Goal: Navigation & Orientation: Find specific page/section

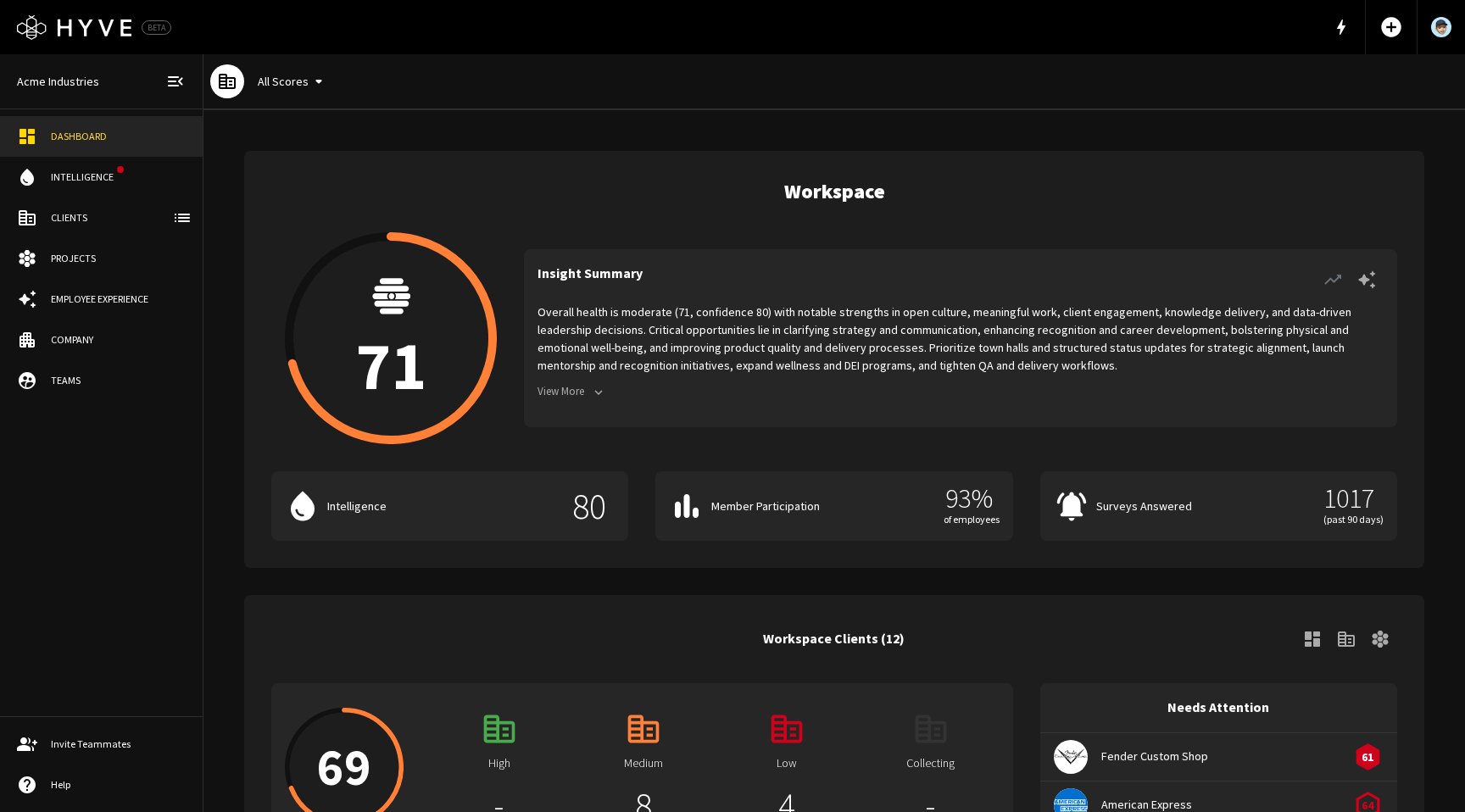
click at [100, 294] on div "Employee Experience" at bounding box center [118, 299] width 135 height 15
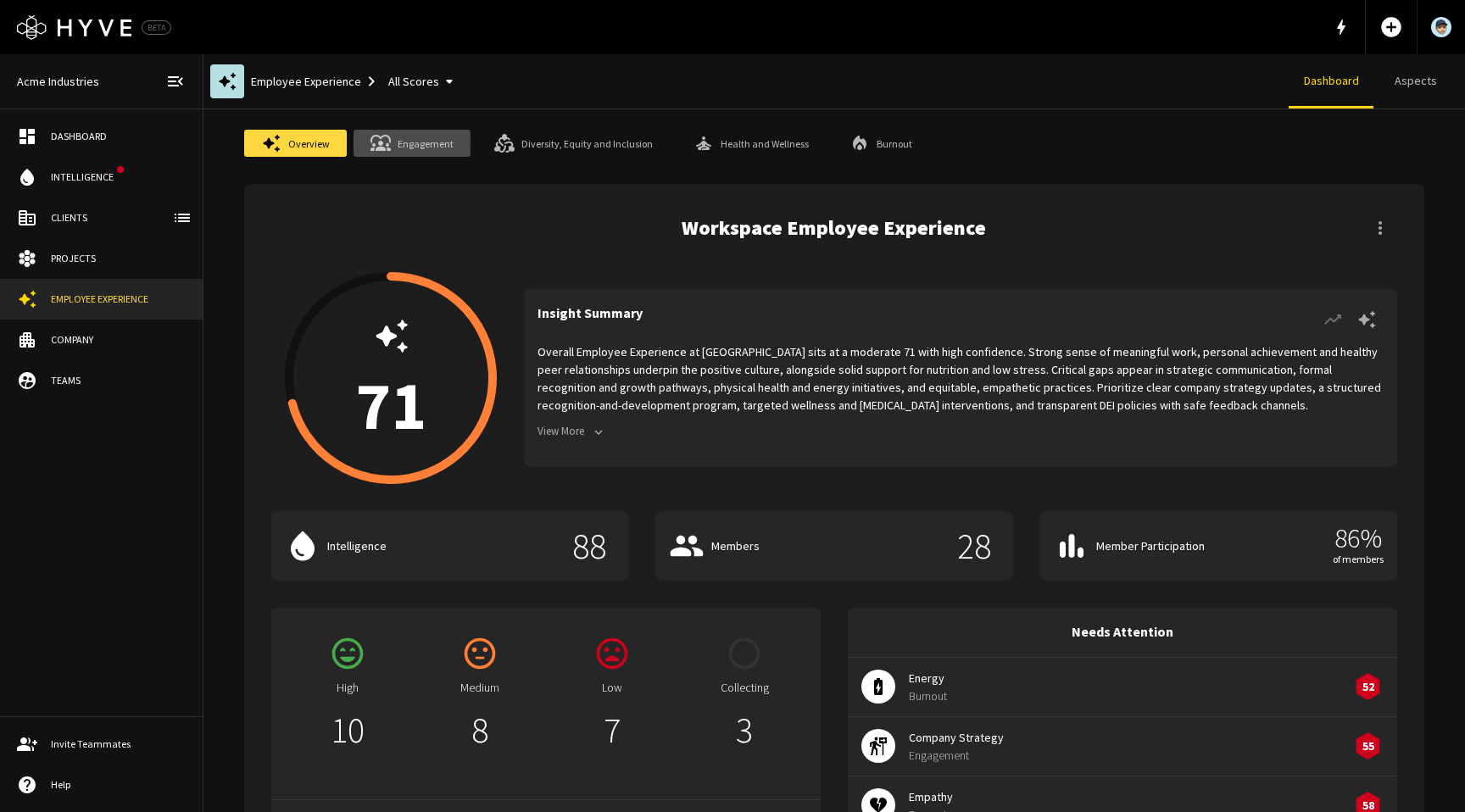
click at [418, 144] on link "Engagement" at bounding box center [411, 143] width 117 height 27
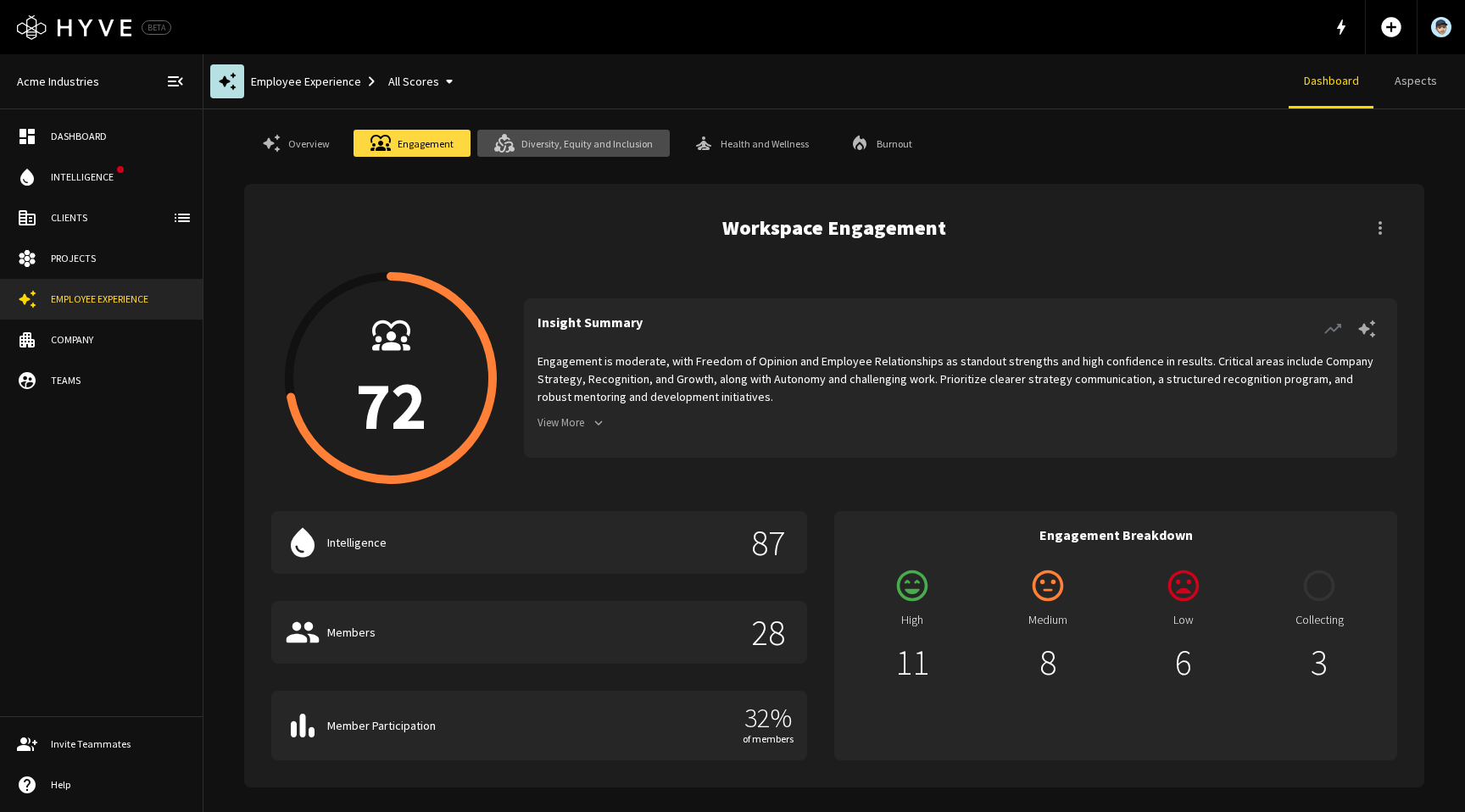
click at [584, 149] on link "Diversity, Equity and Inclusion" at bounding box center [573, 143] width 192 height 27
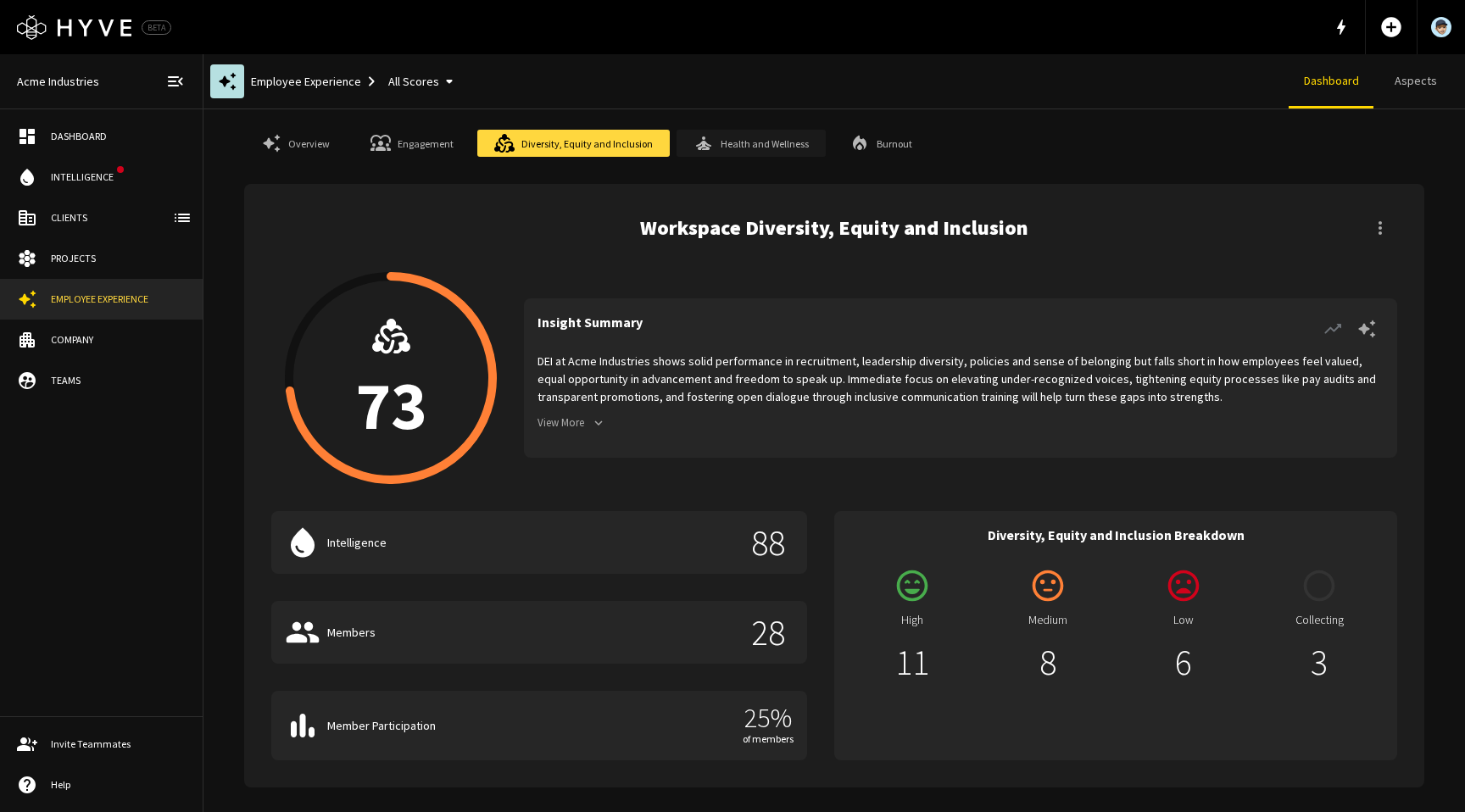
click at [762, 151] on link "Health and Wellness" at bounding box center [751, 143] width 149 height 27
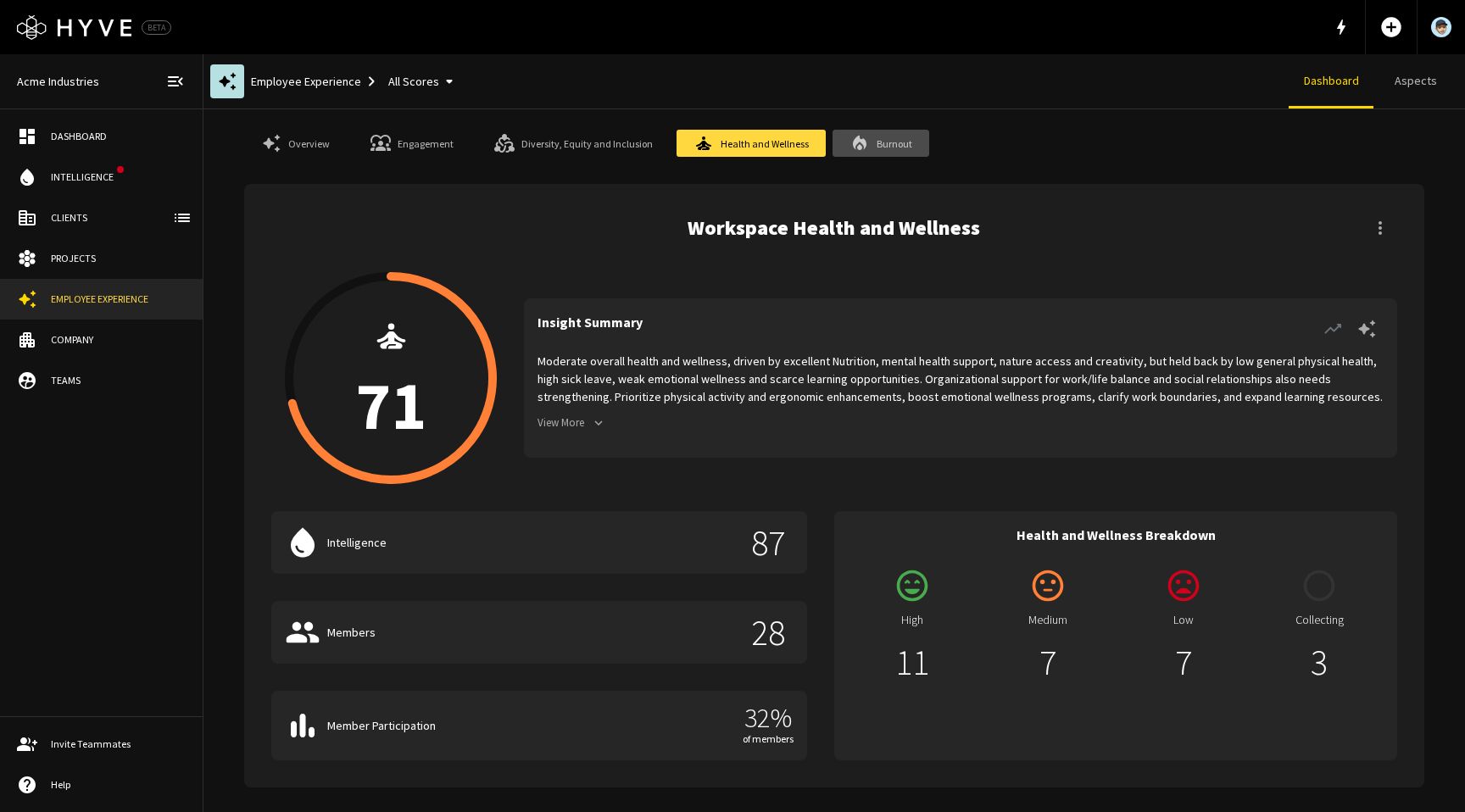
click at [875, 149] on link "Burnout" at bounding box center [881, 143] width 97 height 27
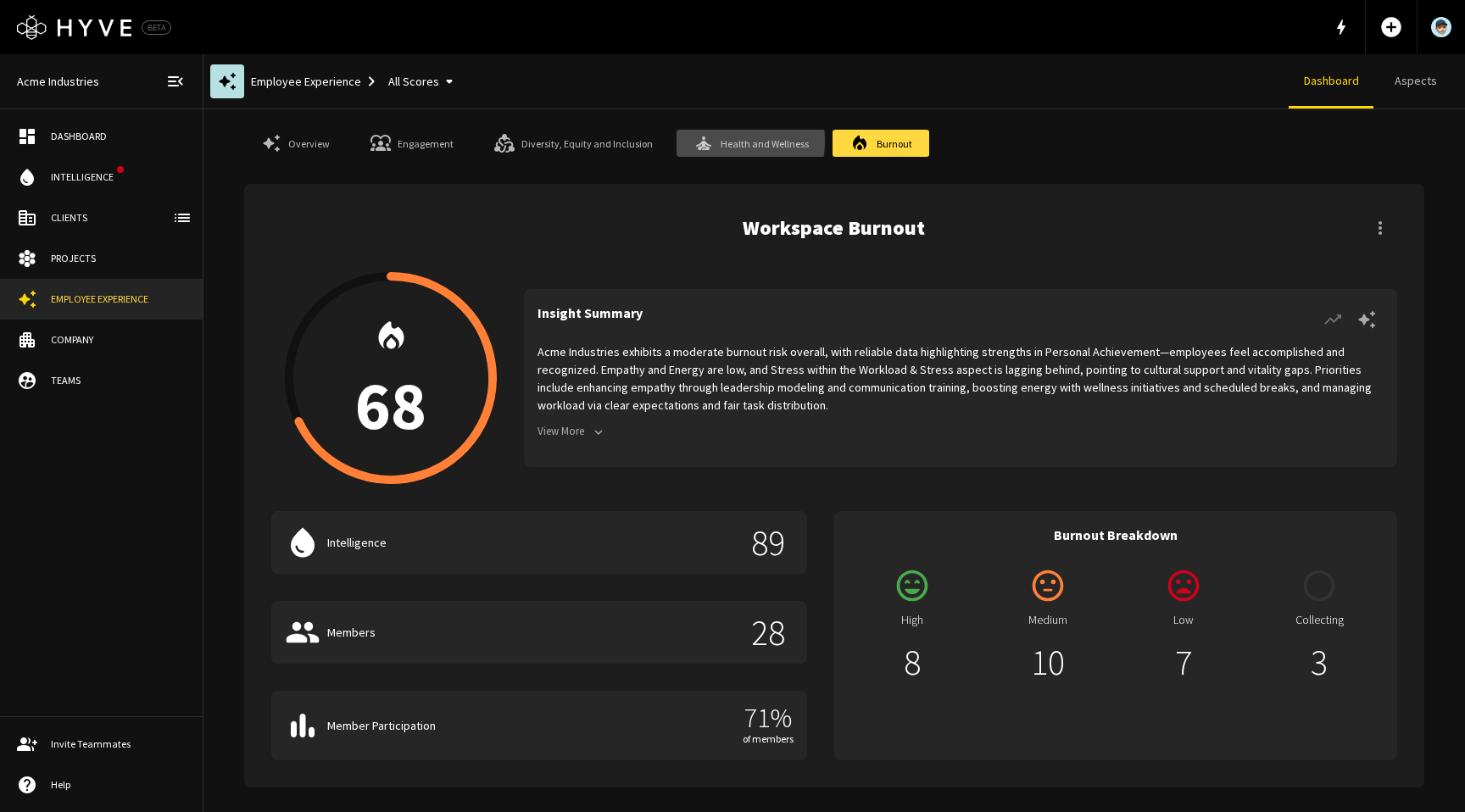
click at [714, 141] on link "Health and Wellness" at bounding box center [751, 143] width 149 height 27
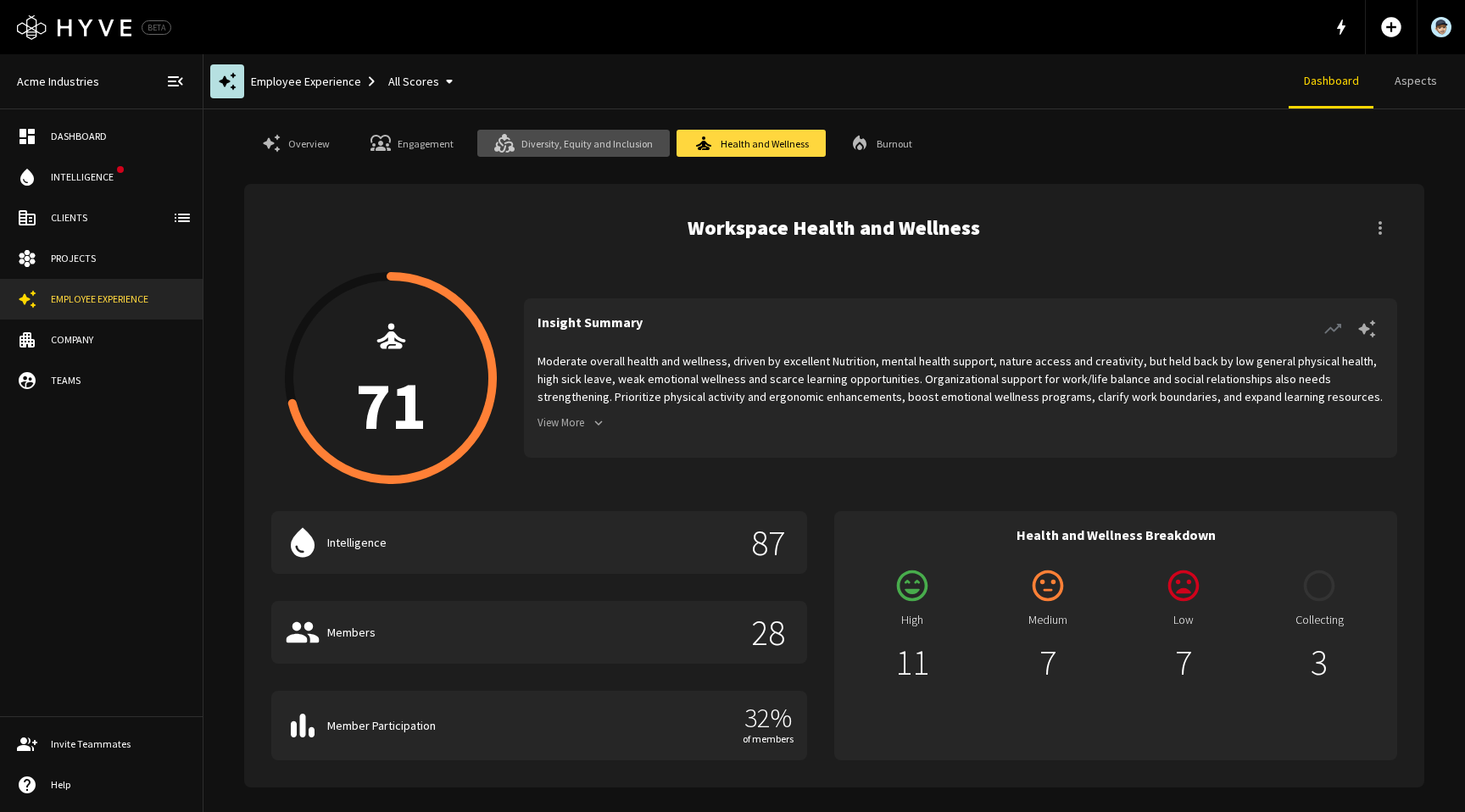
click at [579, 148] on link "Diversity, Equity and Inclusion" at bounding box center [573, 143] width 192 height 27
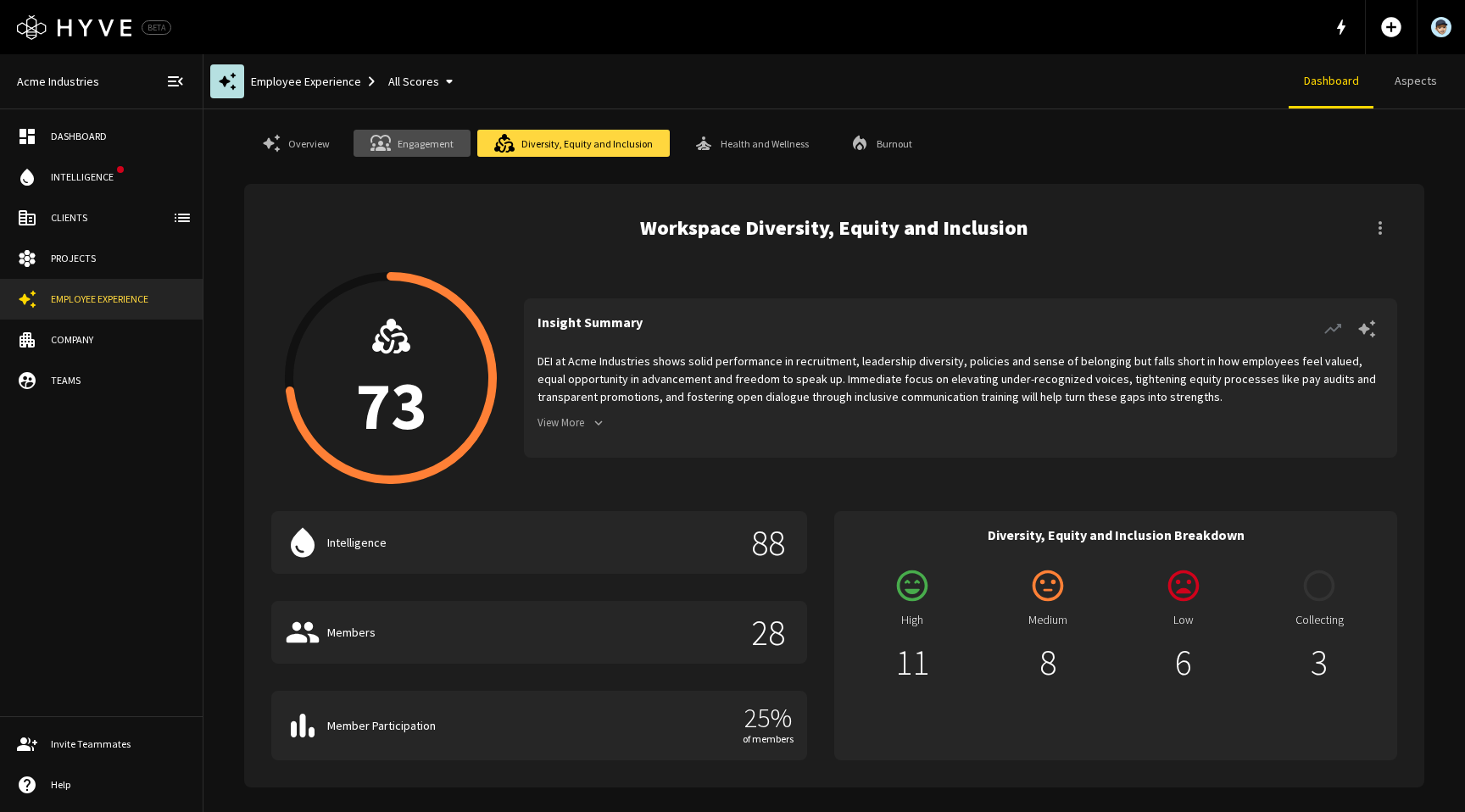
click at [413, 140] on link "Engagement" at bounding box center [411, 143] width 117 height 27
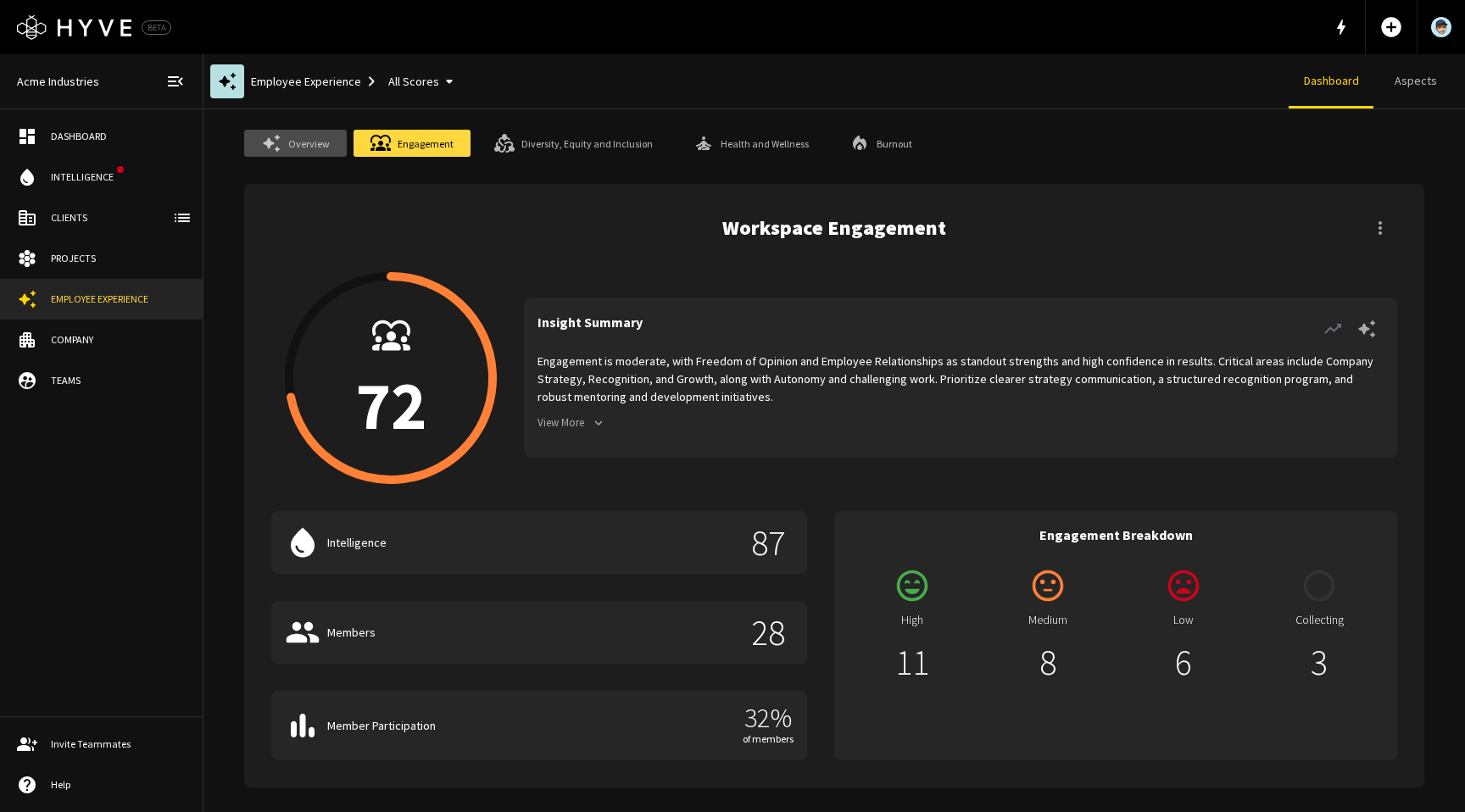
click at [298, 139] on link "Overview" at bounding box center [296, 143] width 102 height 27
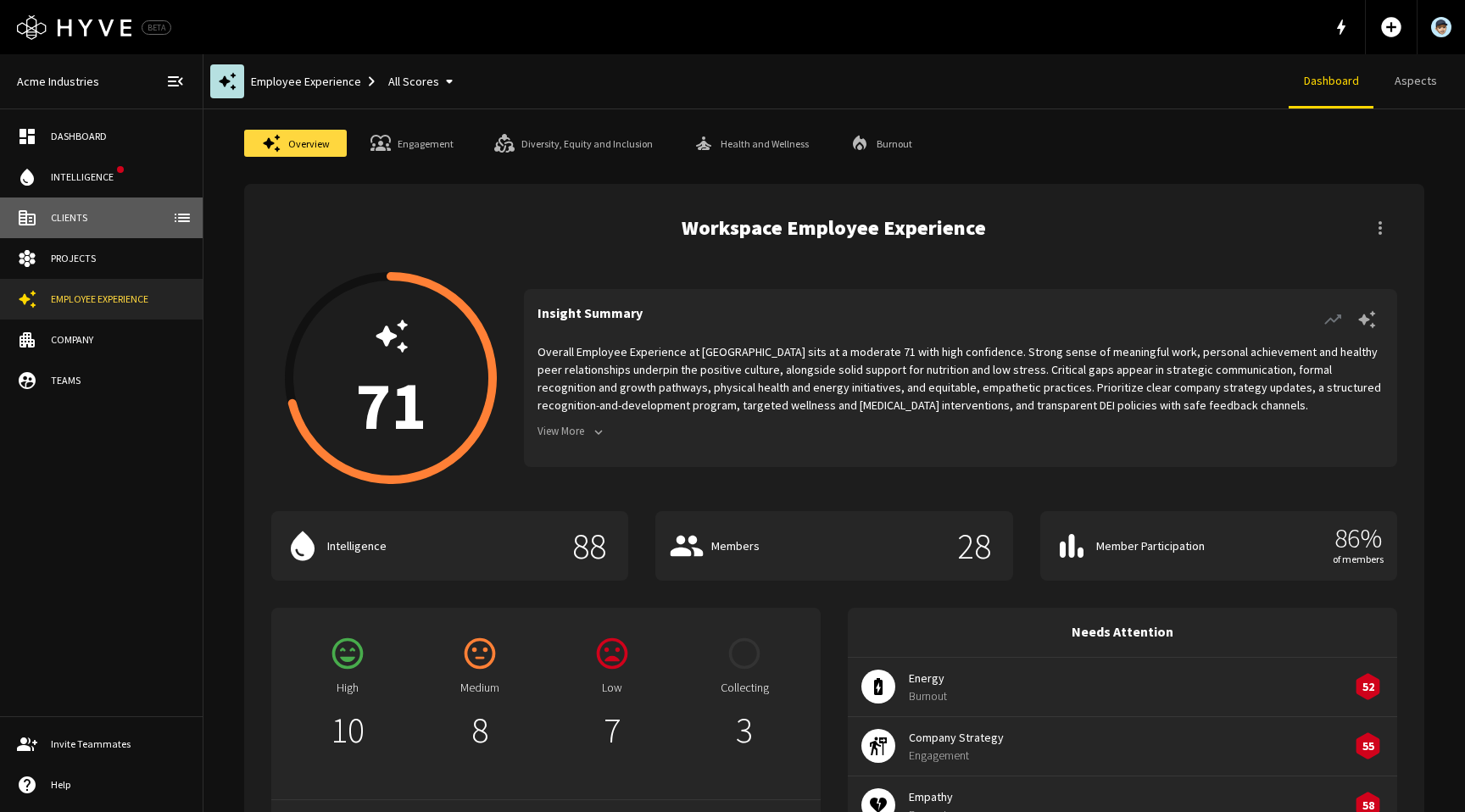
click at [67, 224] on div "Clients" at bounding box center [118, 218] width 135 height 15
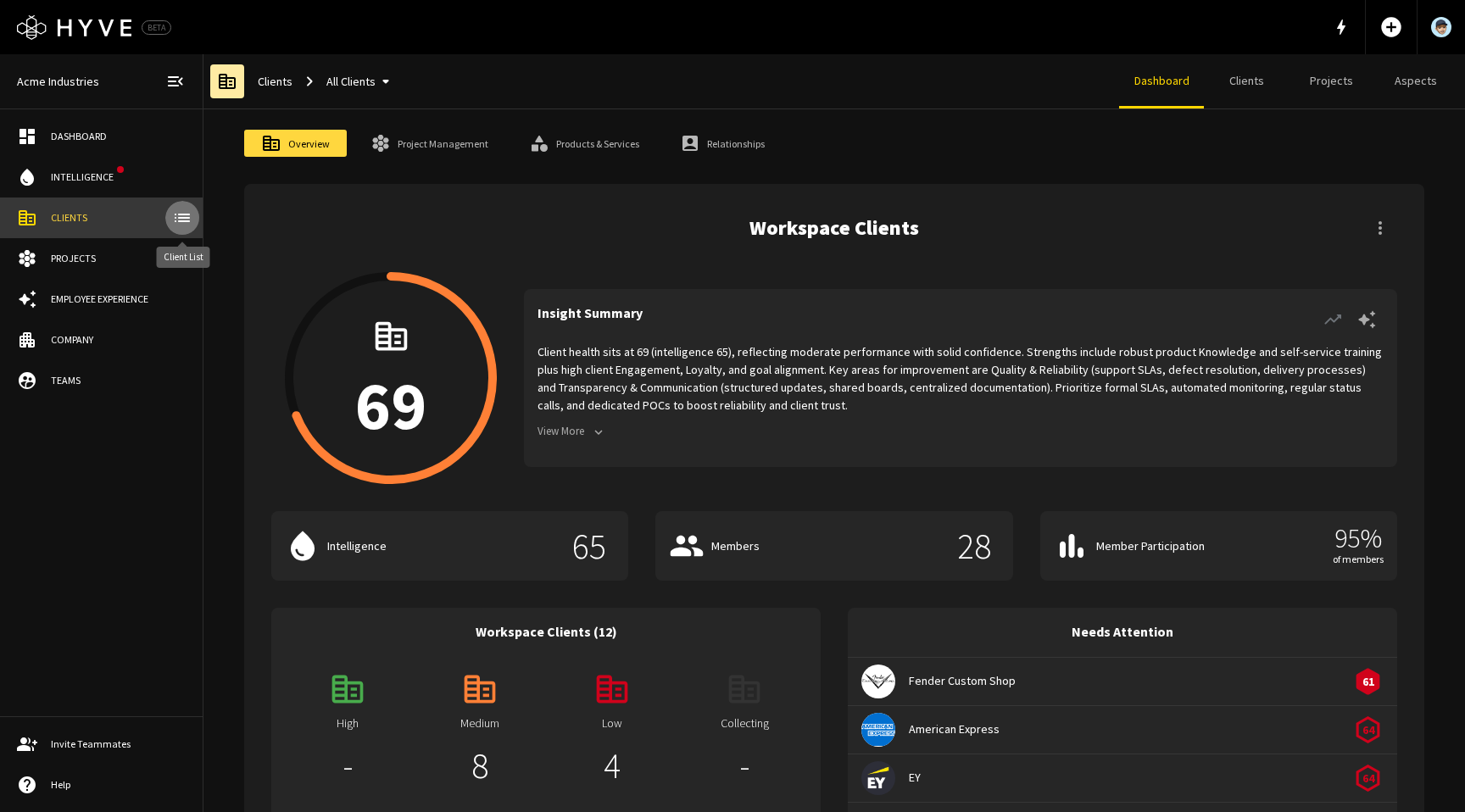
click at [186, 219] on icon "client-list" at bounding box center [182, 217] width 20 height 20
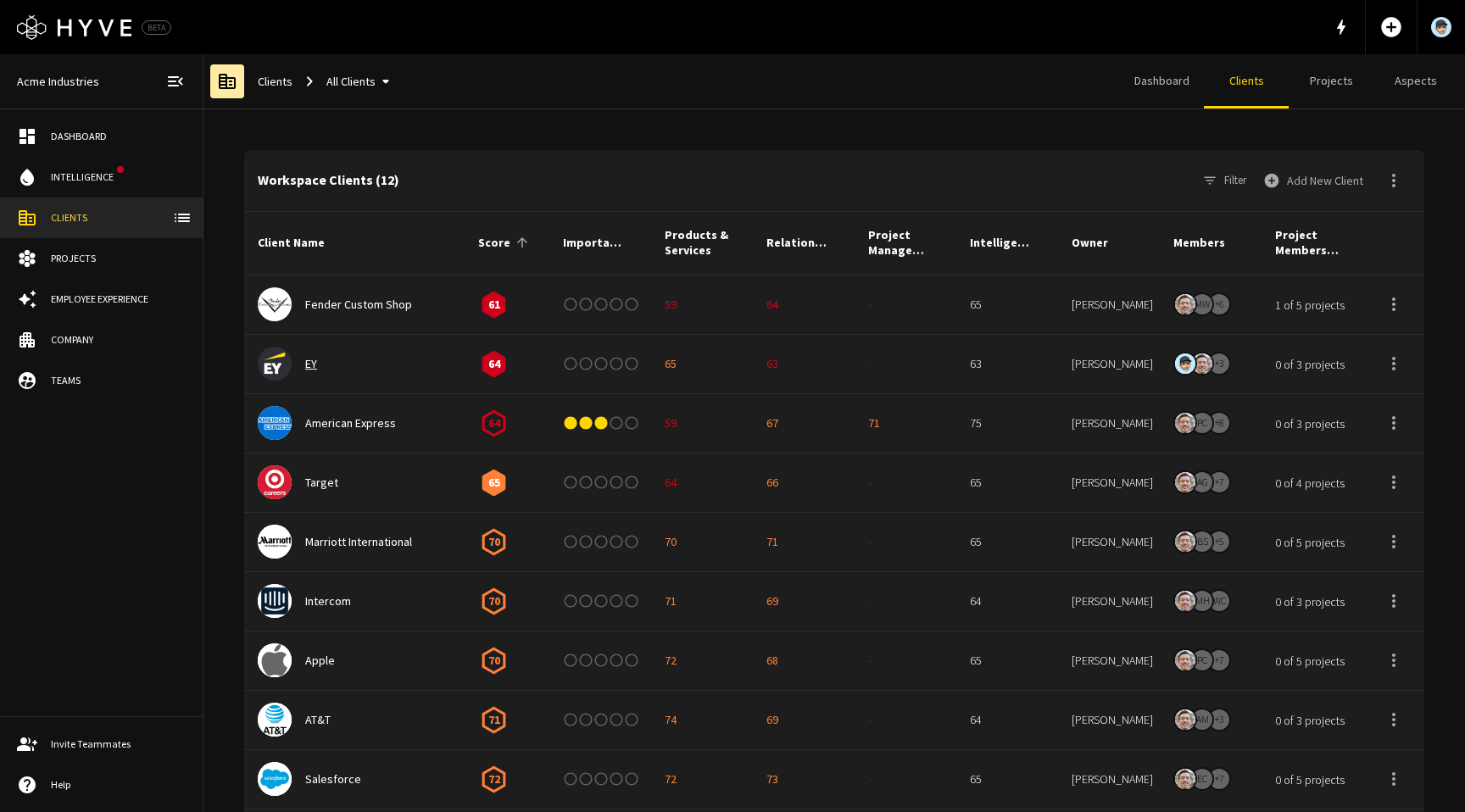
click at [309, 364] on link "EY" at bounding box center [311, 364] width 12 height 15
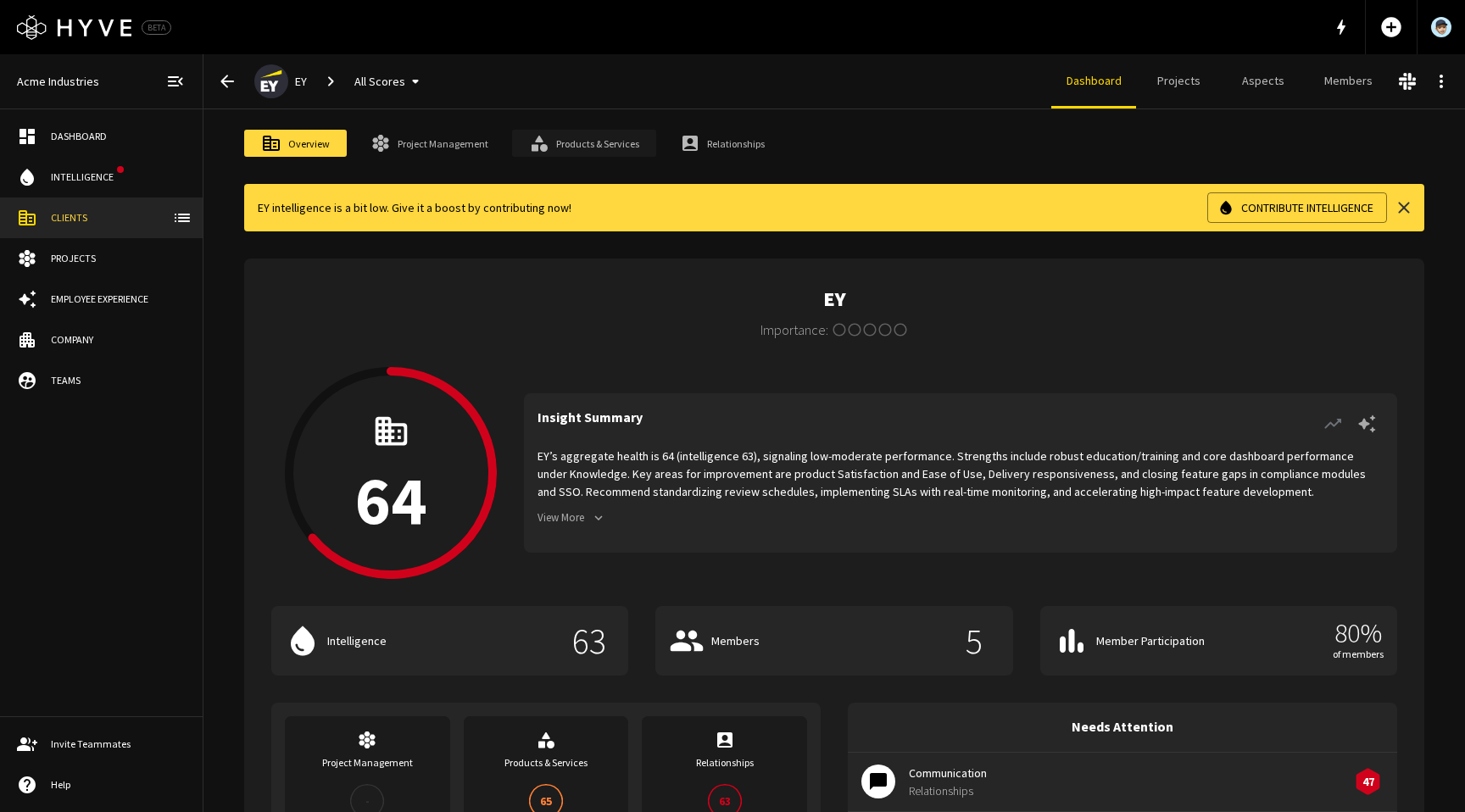
click at [600, 149] on link "Products & Services" at bounding box center [584, 143] width 144 height 27
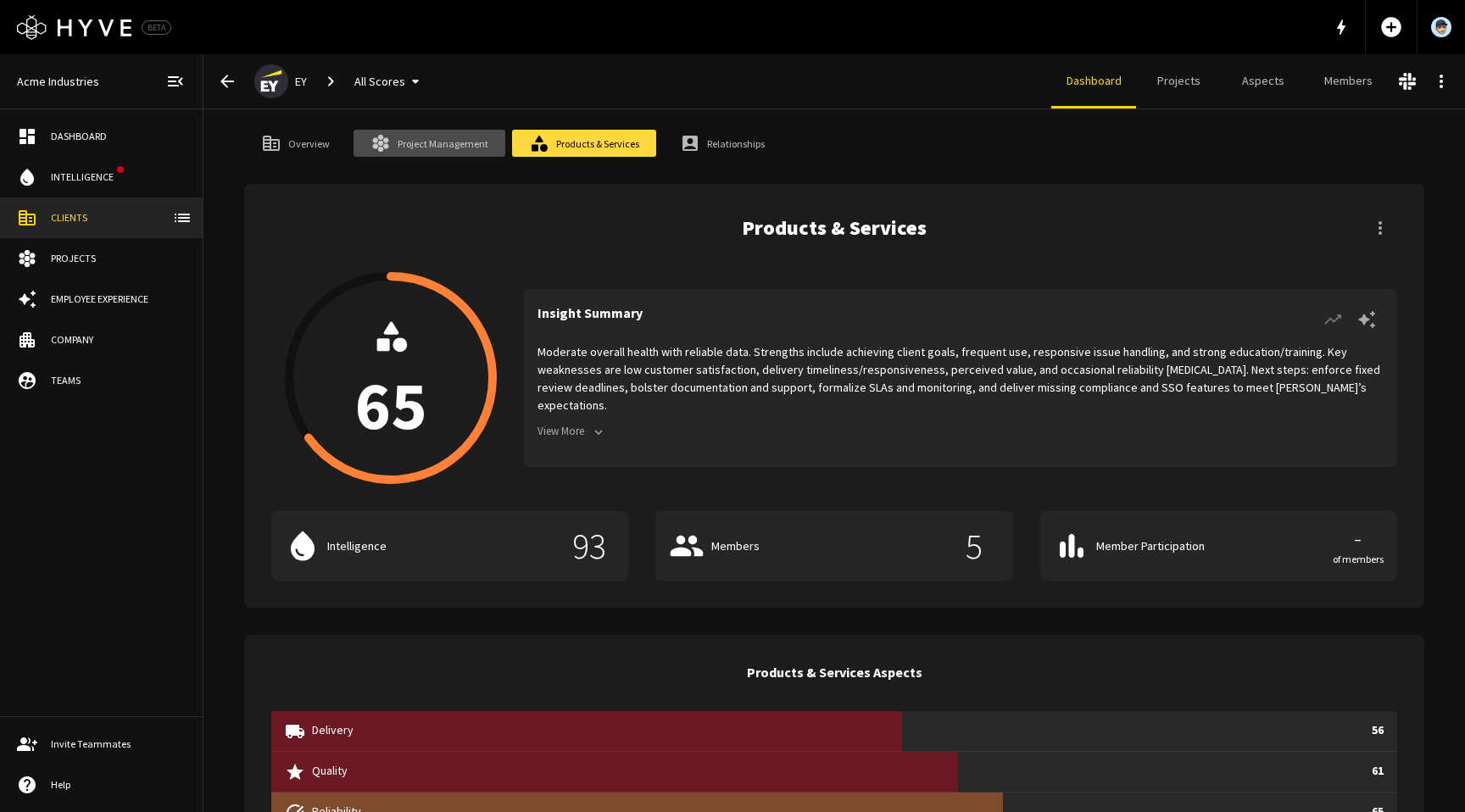
click at [430, 149] on link "Project Management" at bounding box center [429, 143] width 152 height 27
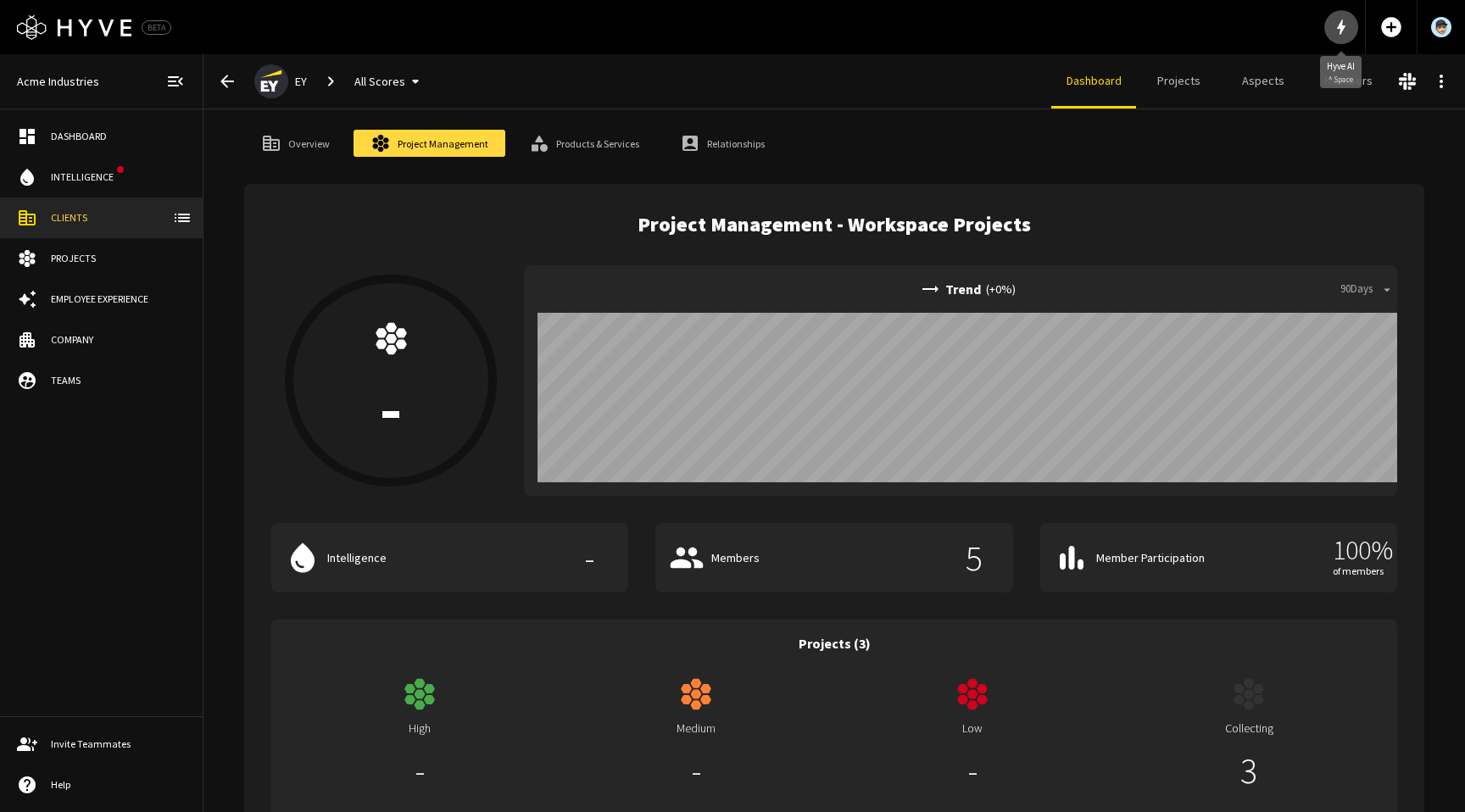
click at [1343, 41] on button "button" at bounding box center [1342, 27] width 34 height 34
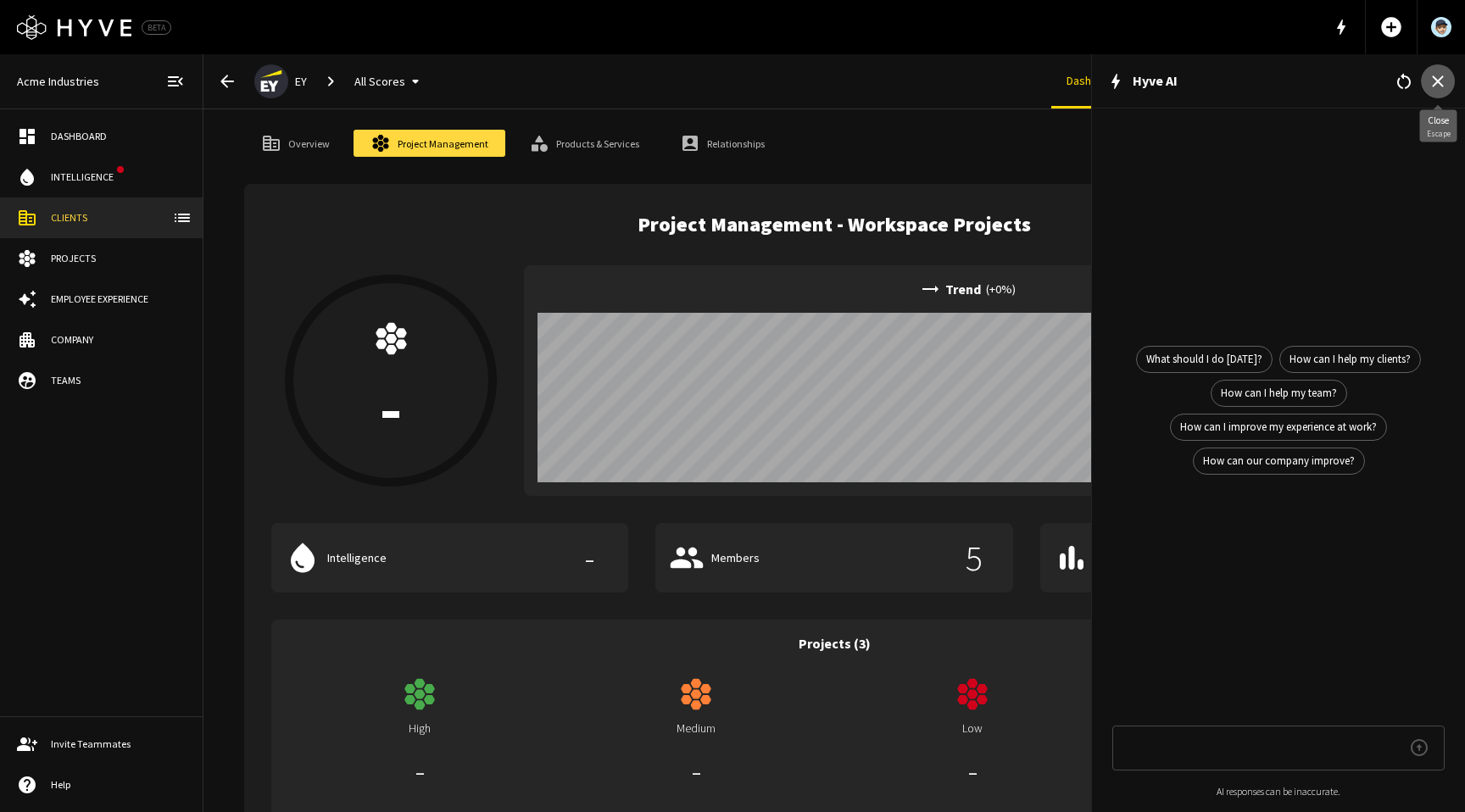
click at [1436, 81] on icon "button" at bounding box center [1438, 81] width 11 height 11
